Goal: Information Seeking & Learning: Learn about a topic

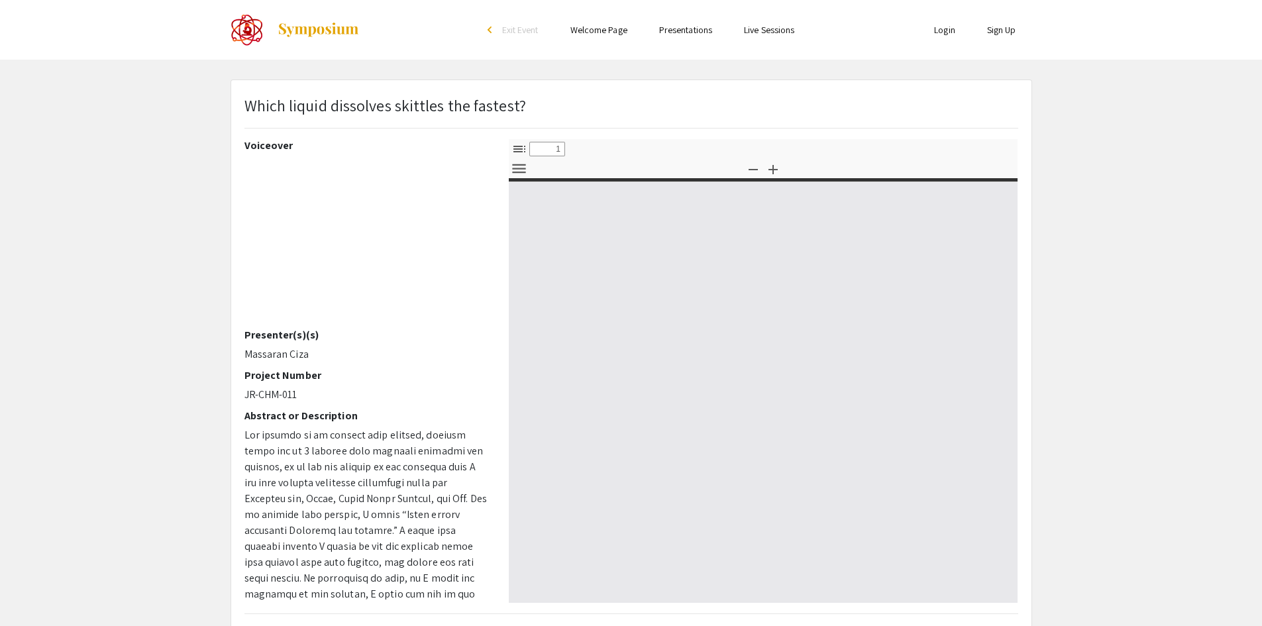
select select "custom"
type input "0"
select select "custom"
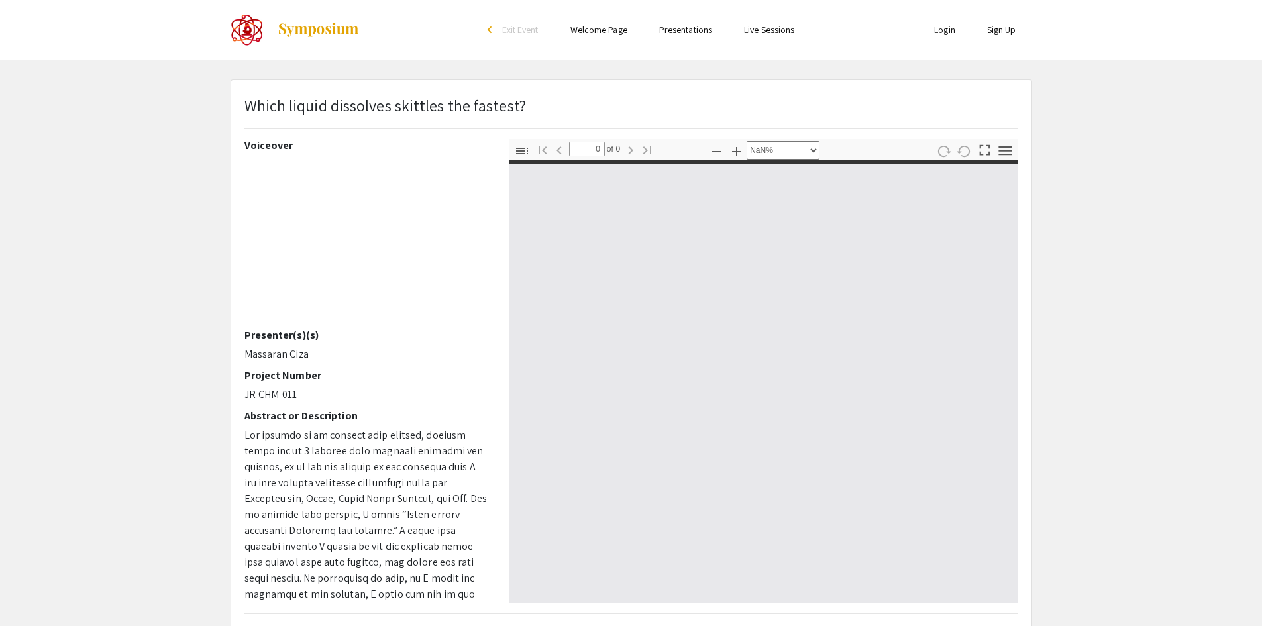
type input "1"
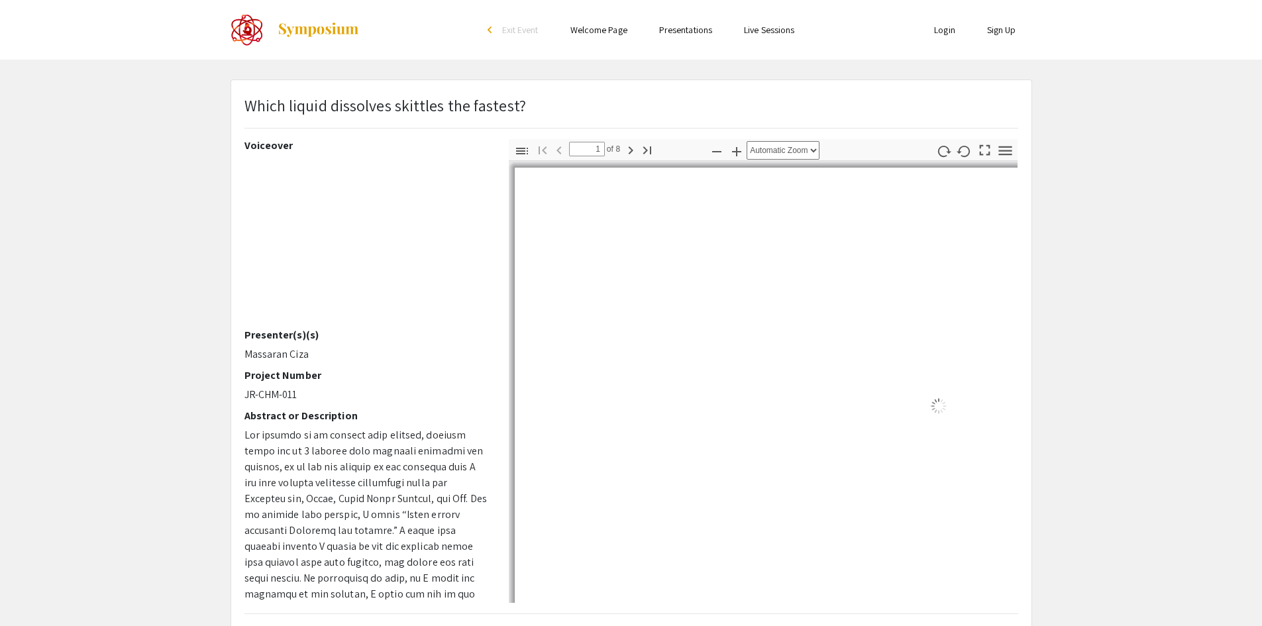
select select "auto"
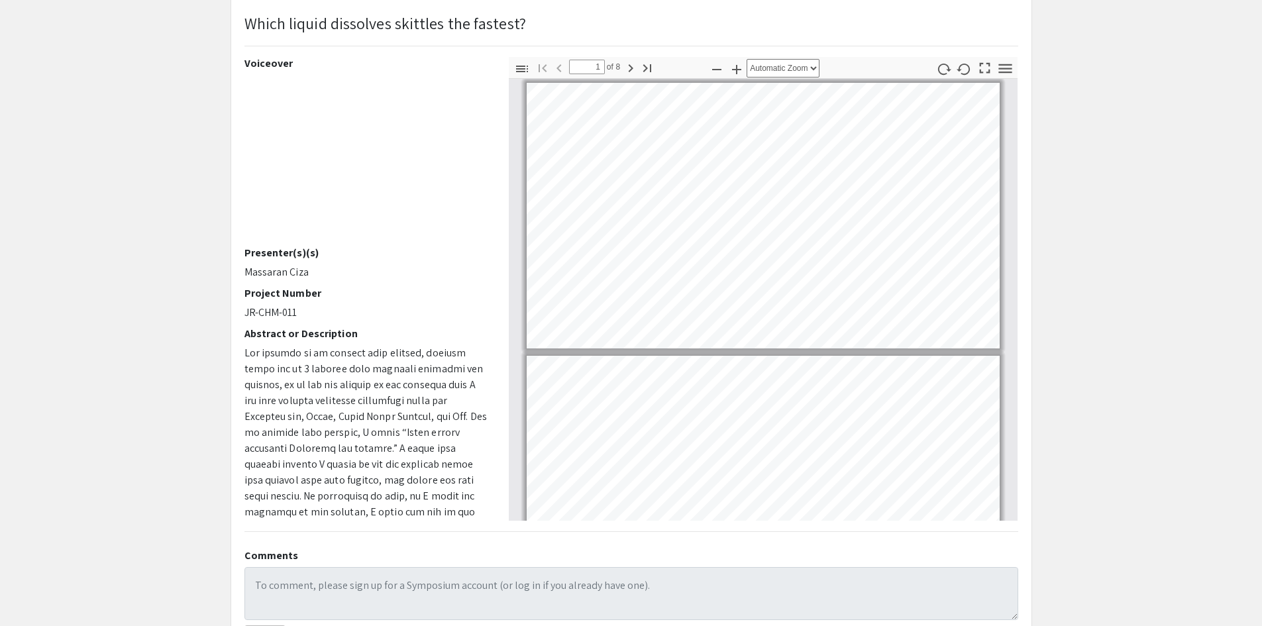
scroll to position [81, 0]
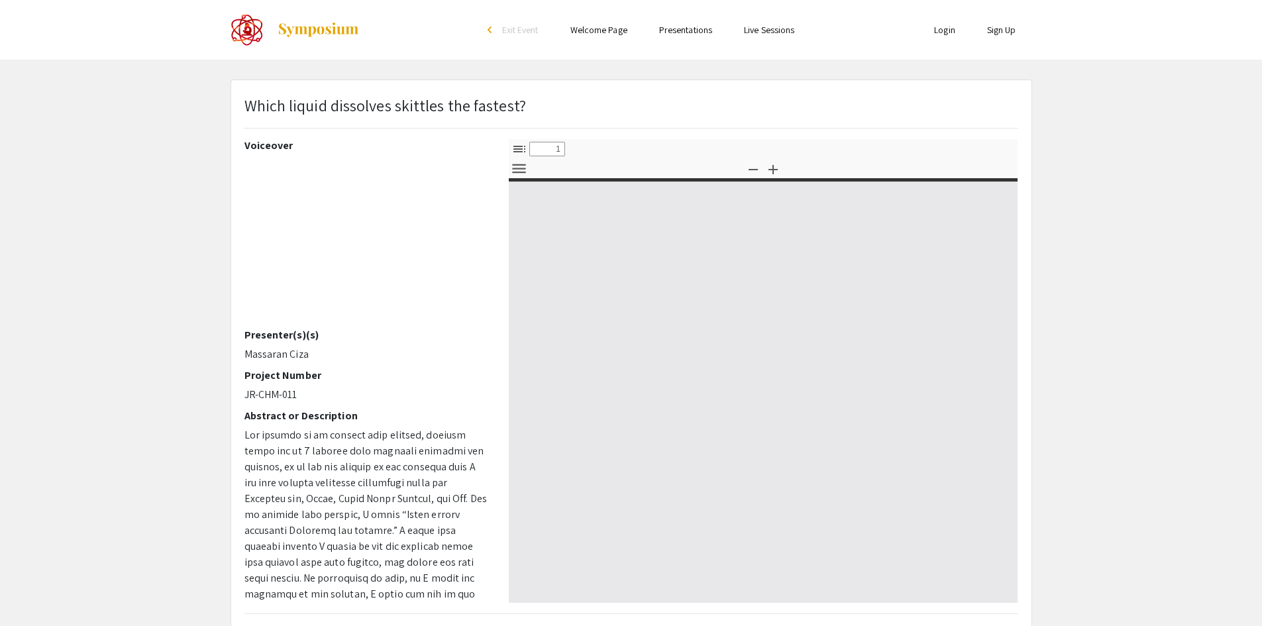
select select "custom"
type input "0"
select select "custom"
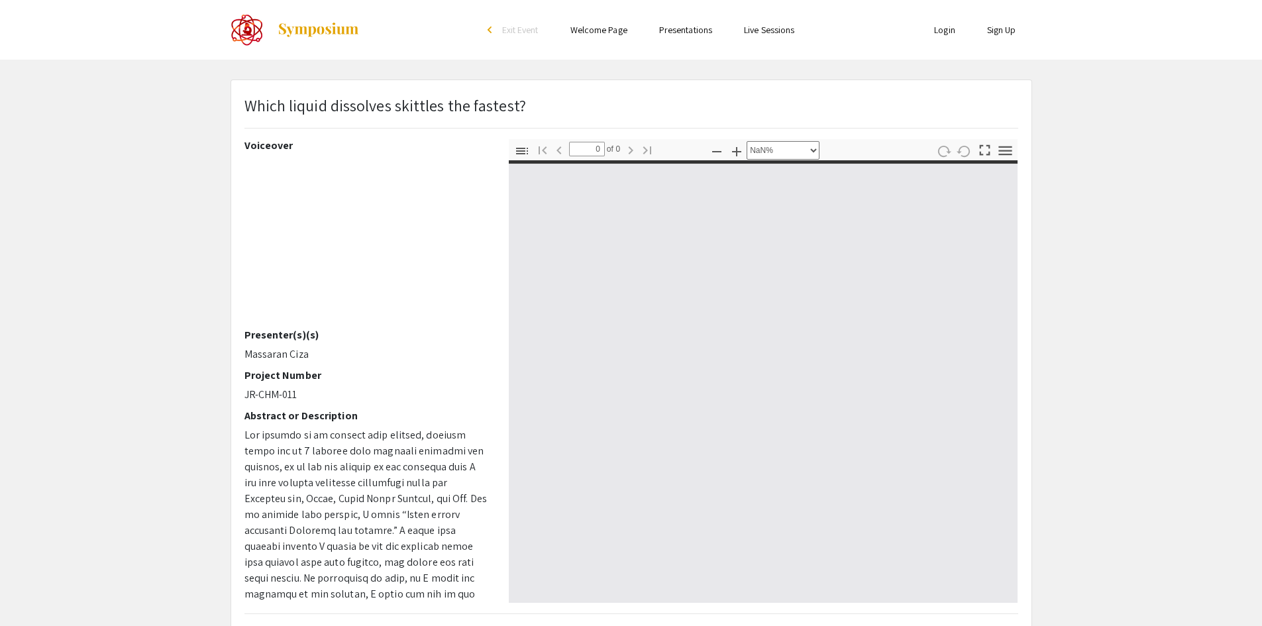
type input "1"
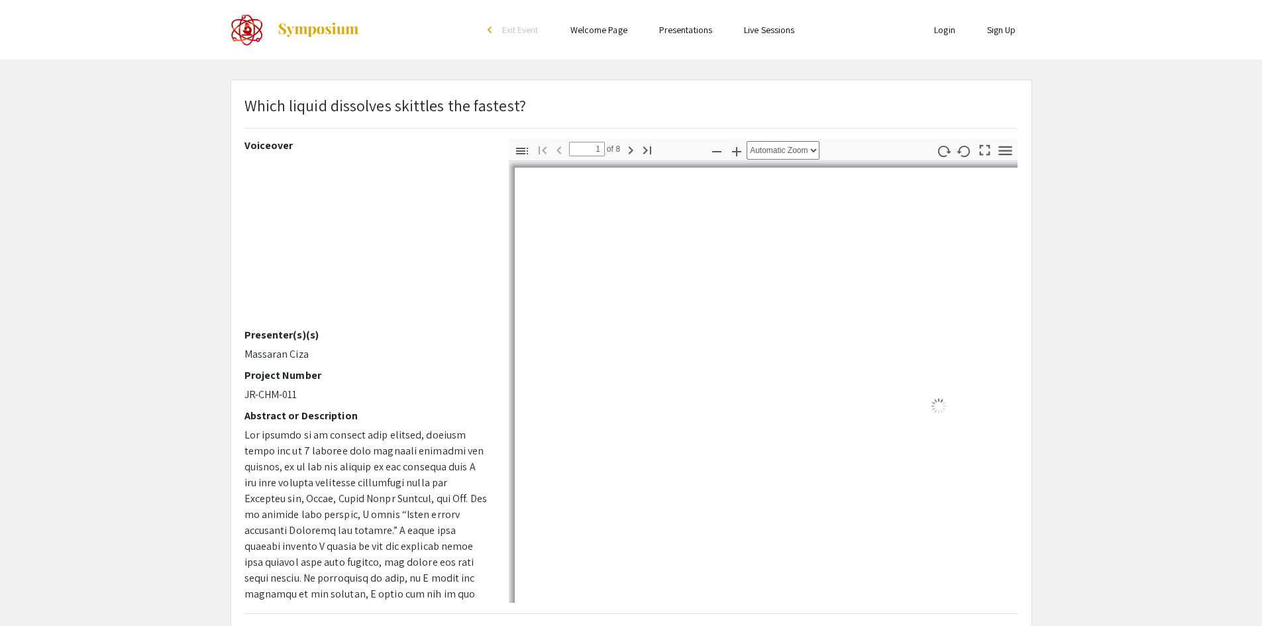
select select "auto"
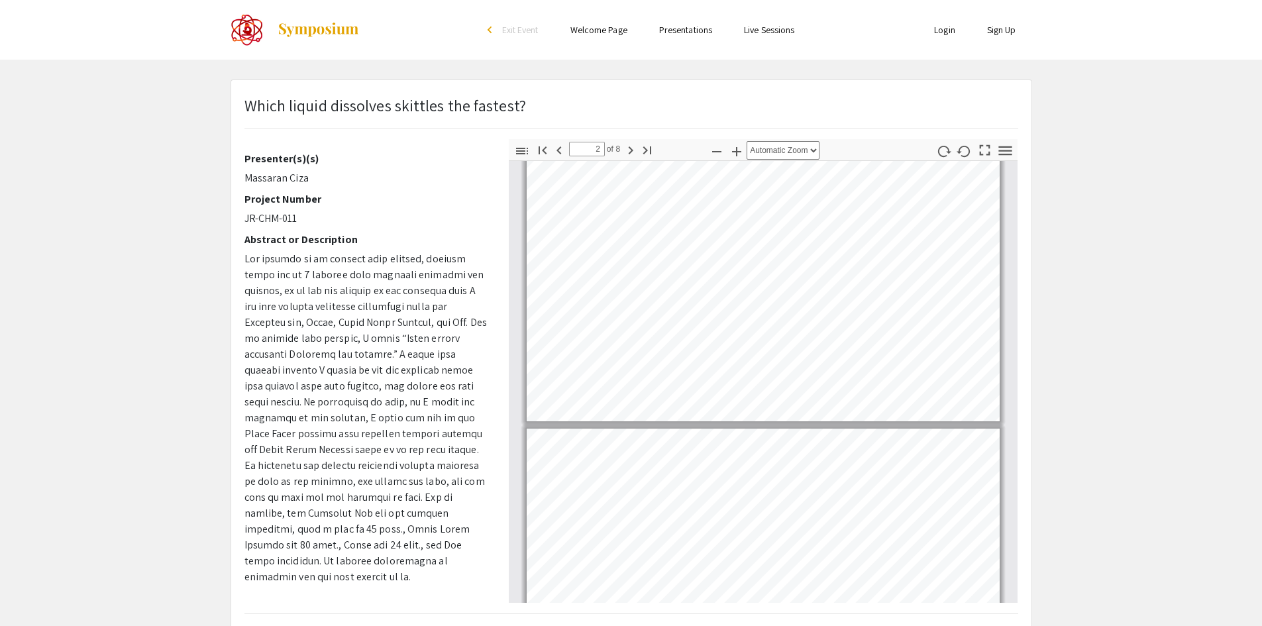
scroll to position [287, 0]
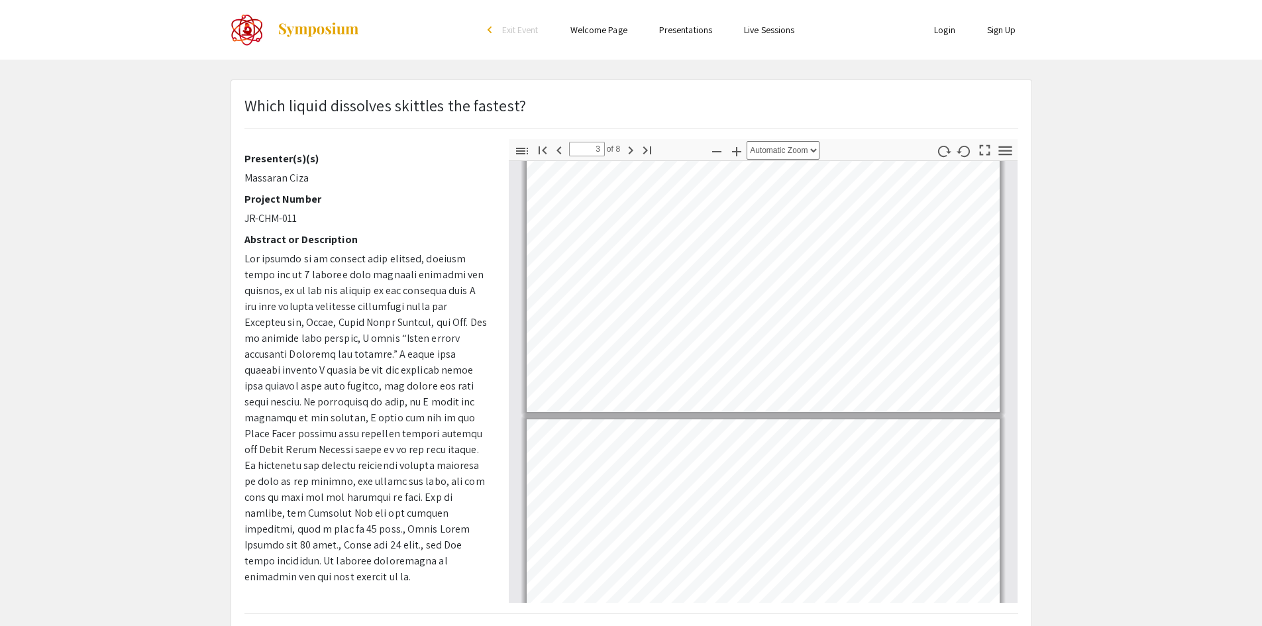
type input "4"
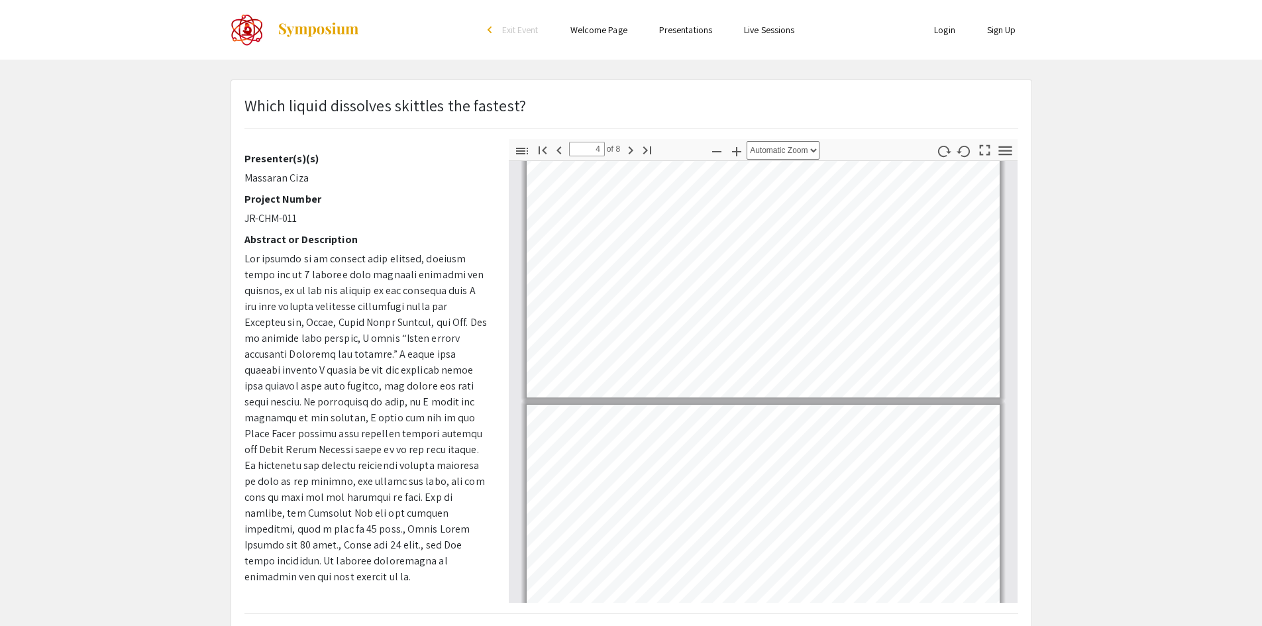
scroll to position [856, 0]
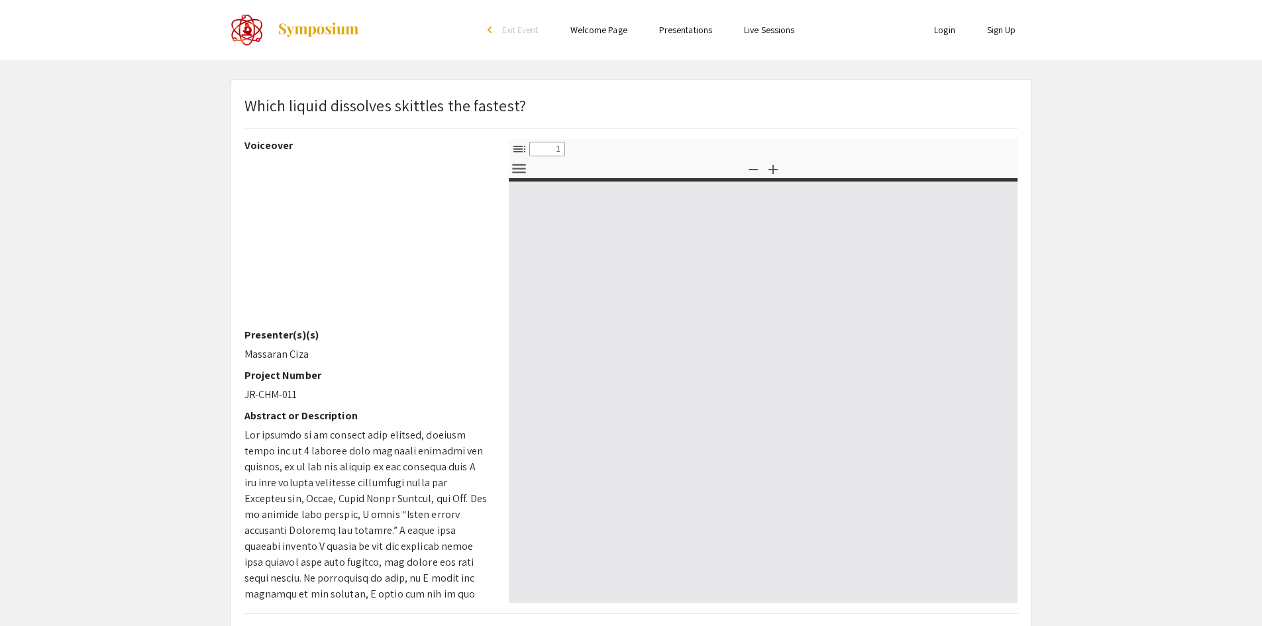
select select "custom"
type input "0"
select select "custom"
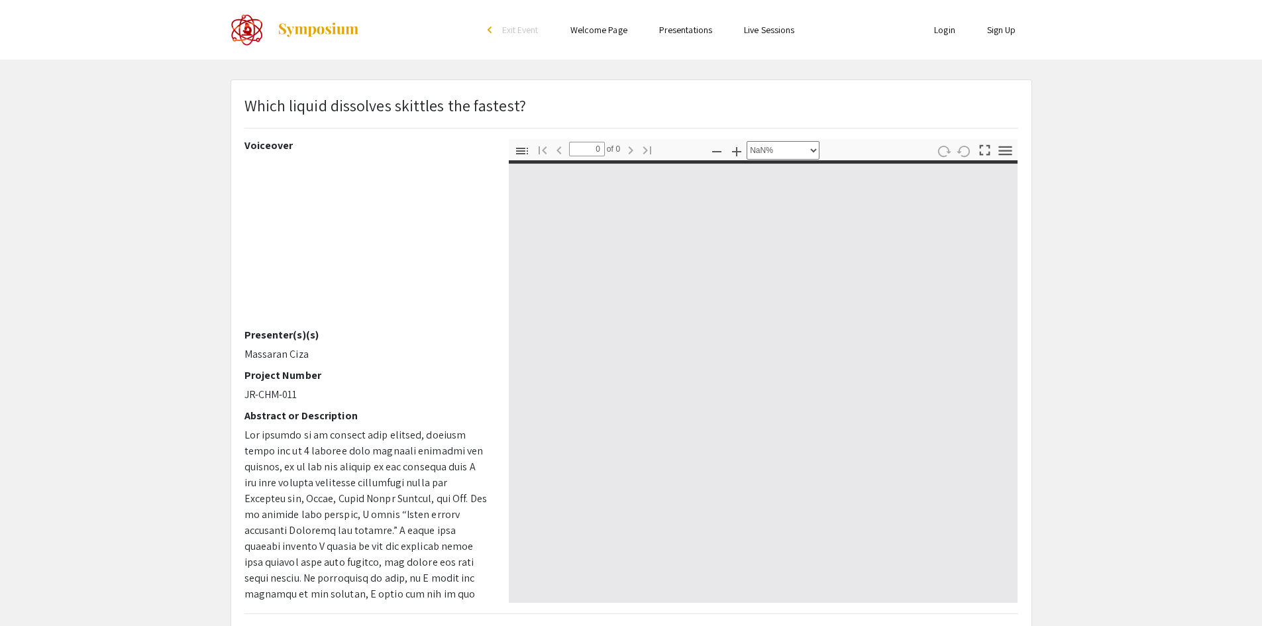
type input "1"
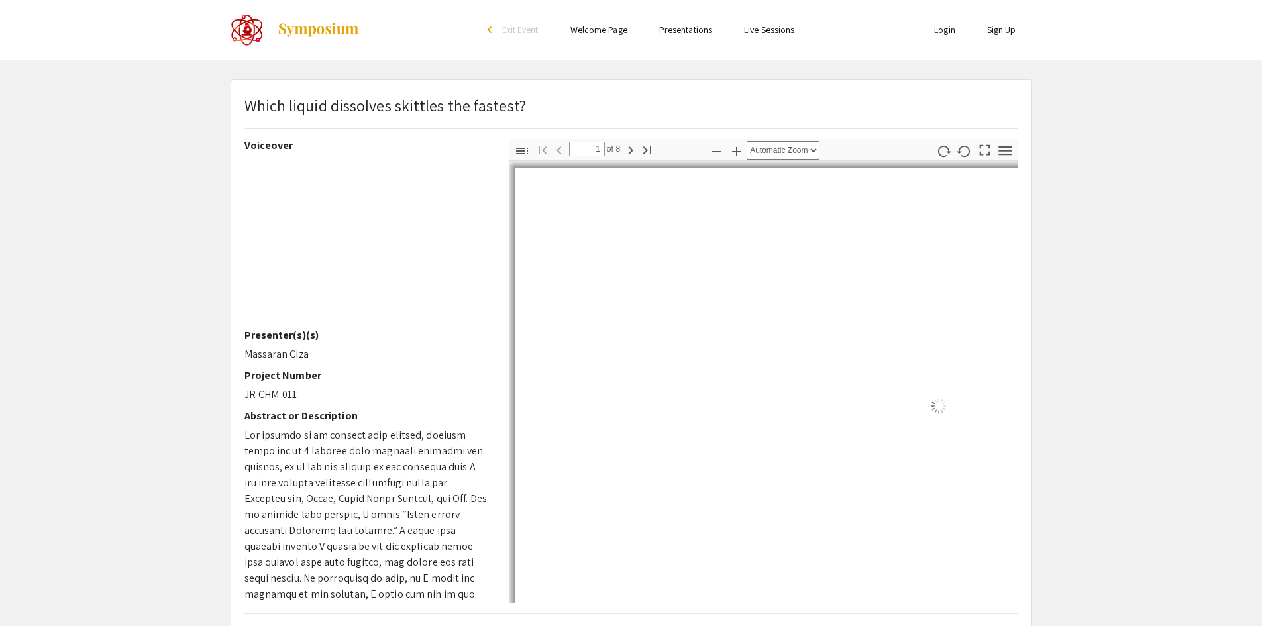
select select "auto"
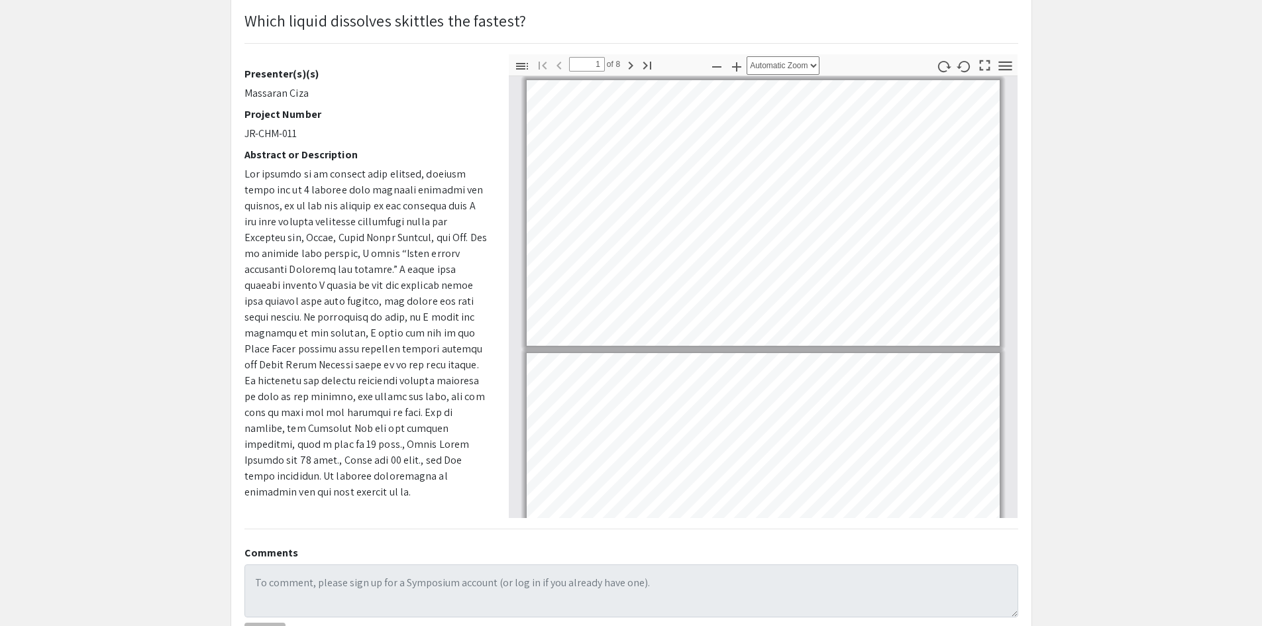
scroll to position [86, 0]
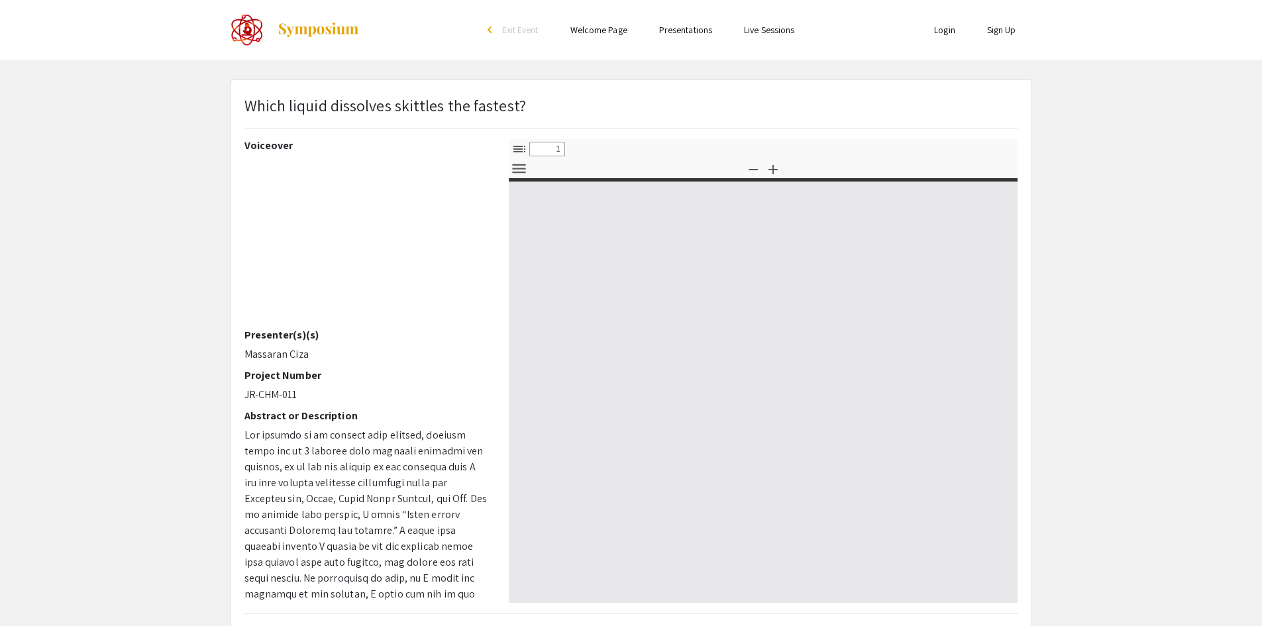
select select "custom"
type input "0"
select select "custom"
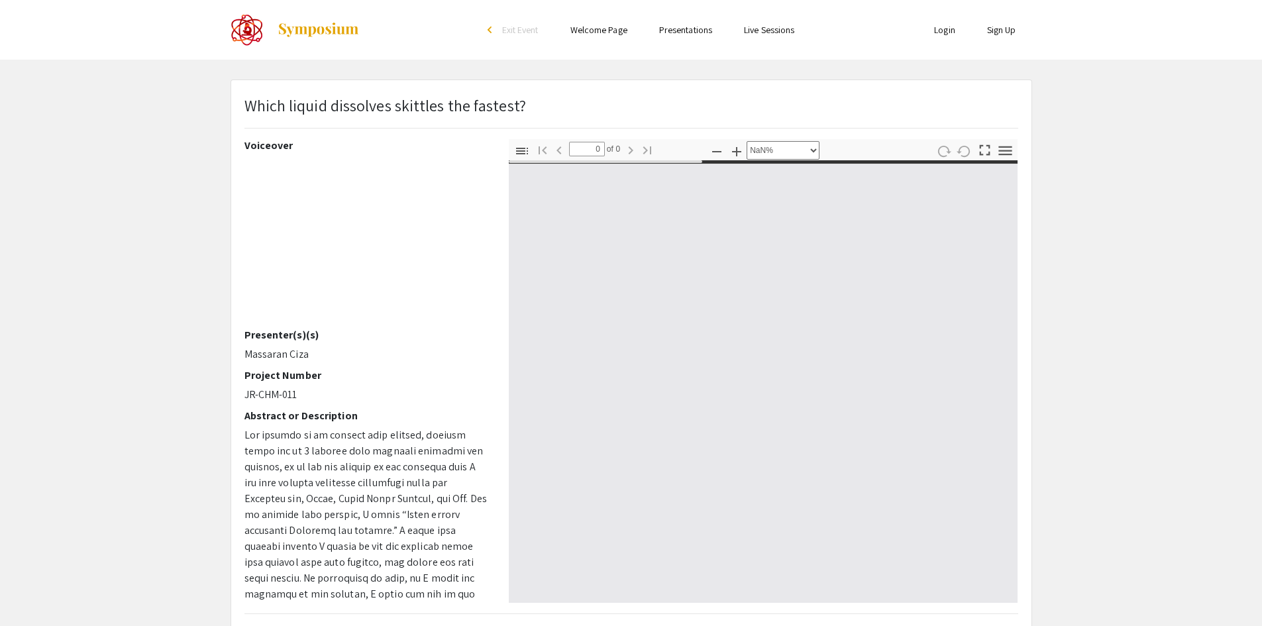
type input "1"
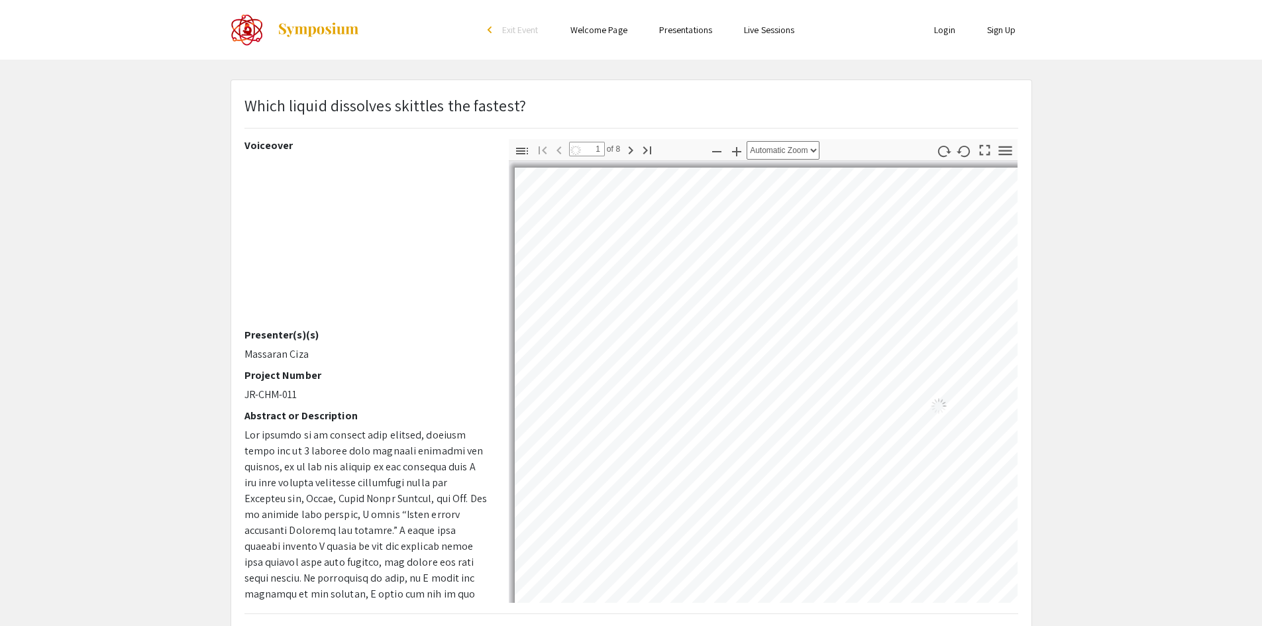
select select "auto"
